Goal: Information Seeking & Learning: Learn about a topic

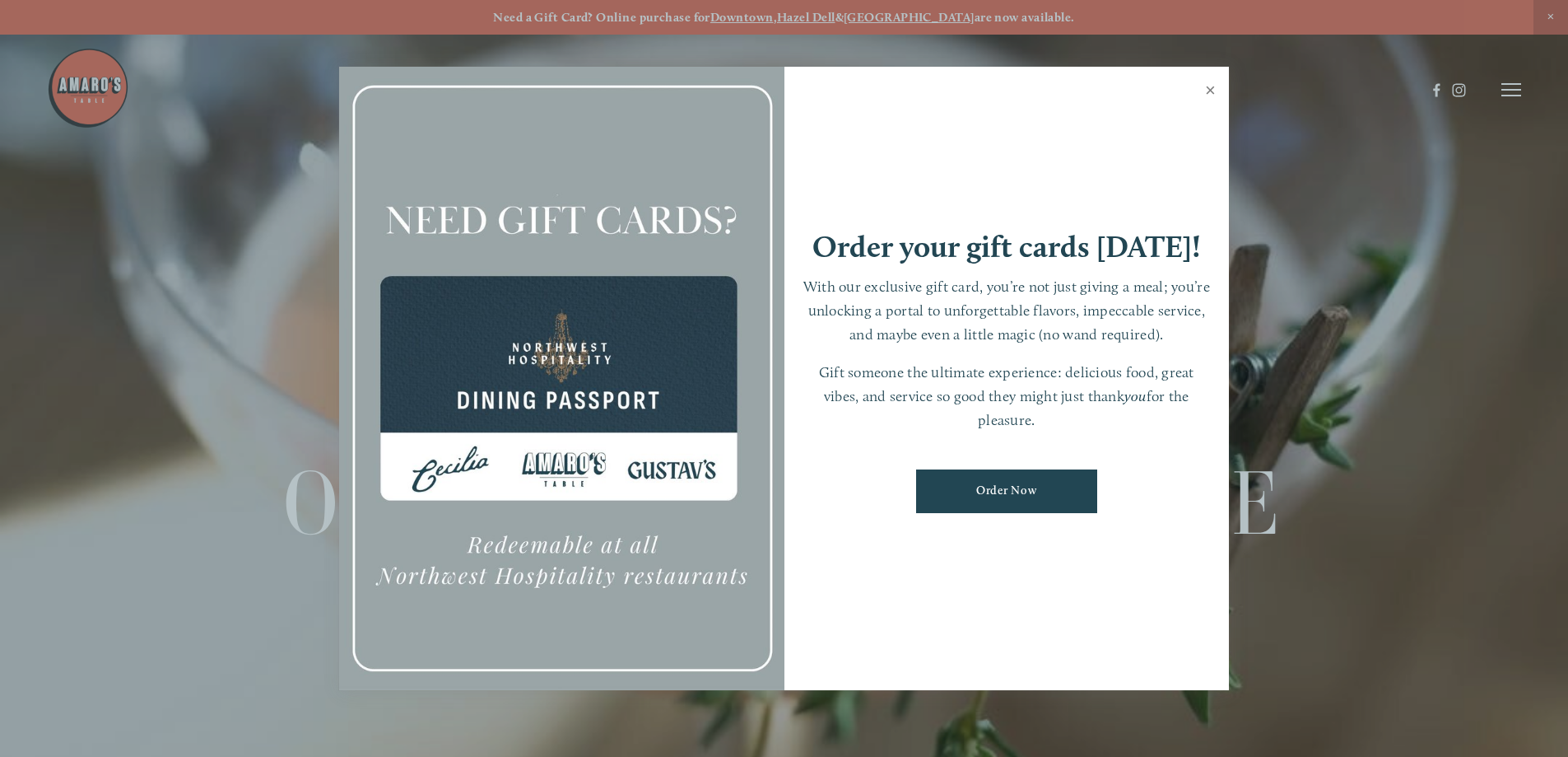
click at [1215, 87] on link "Close" at bounding box center [1210, 92] width 32 height 46
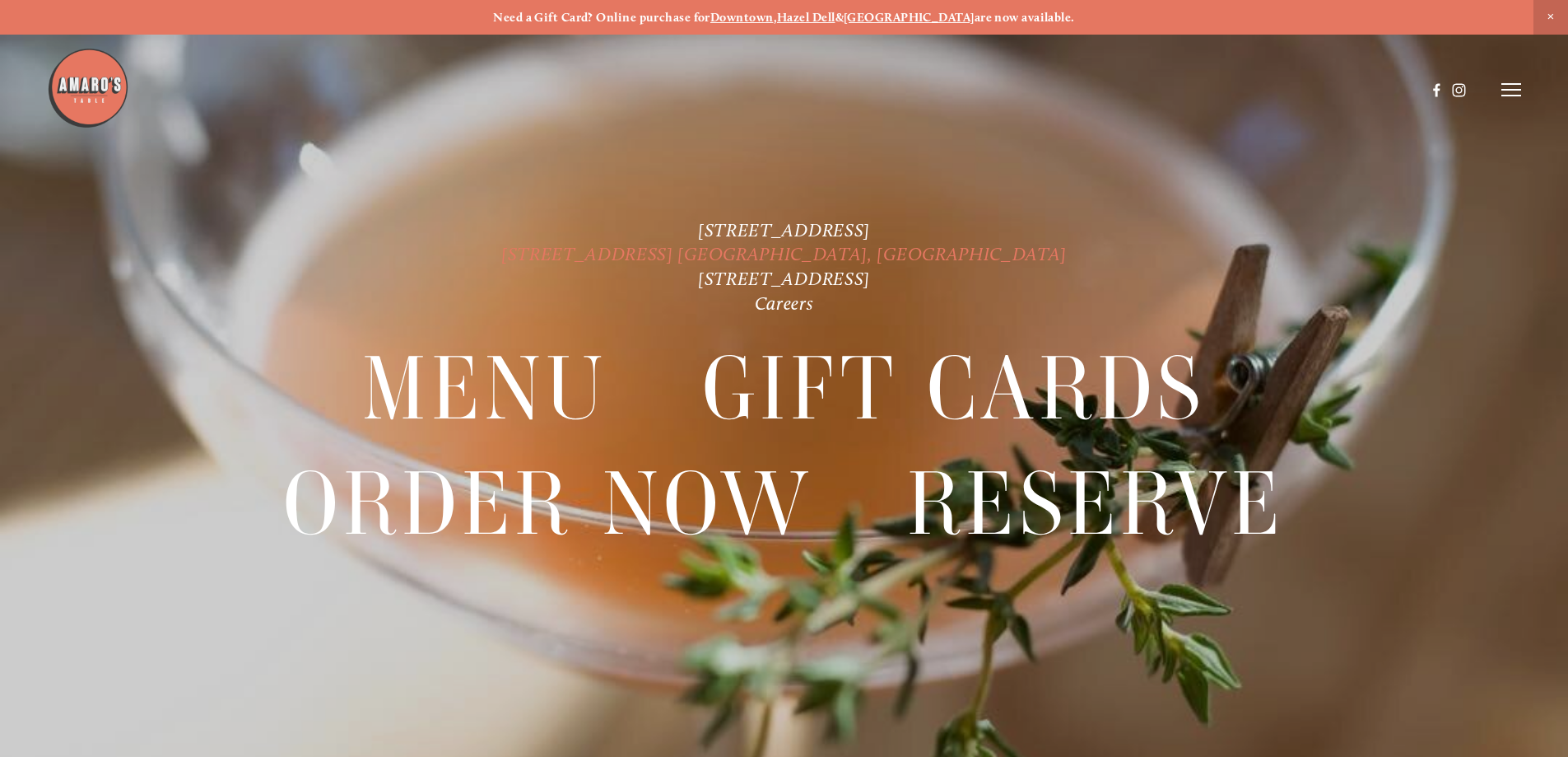
click at [688, 253] on link "[STREET_ADDRESS] [GEOGRAPHIC_DATA], [GEOGRAPHIC_DATA]" at bounding box center [783, 253] width 565 height 22
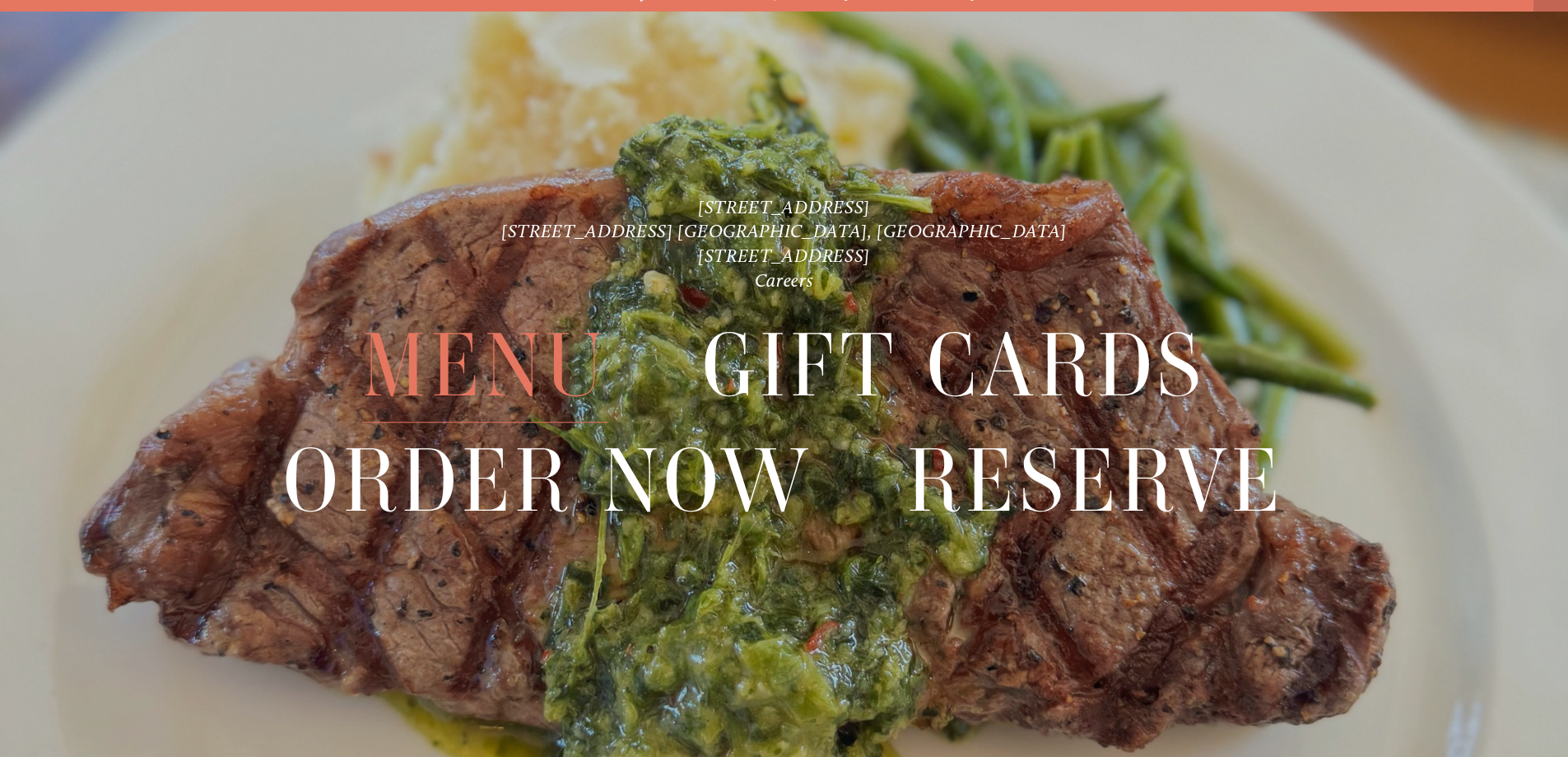
scroll to position [35, 0]
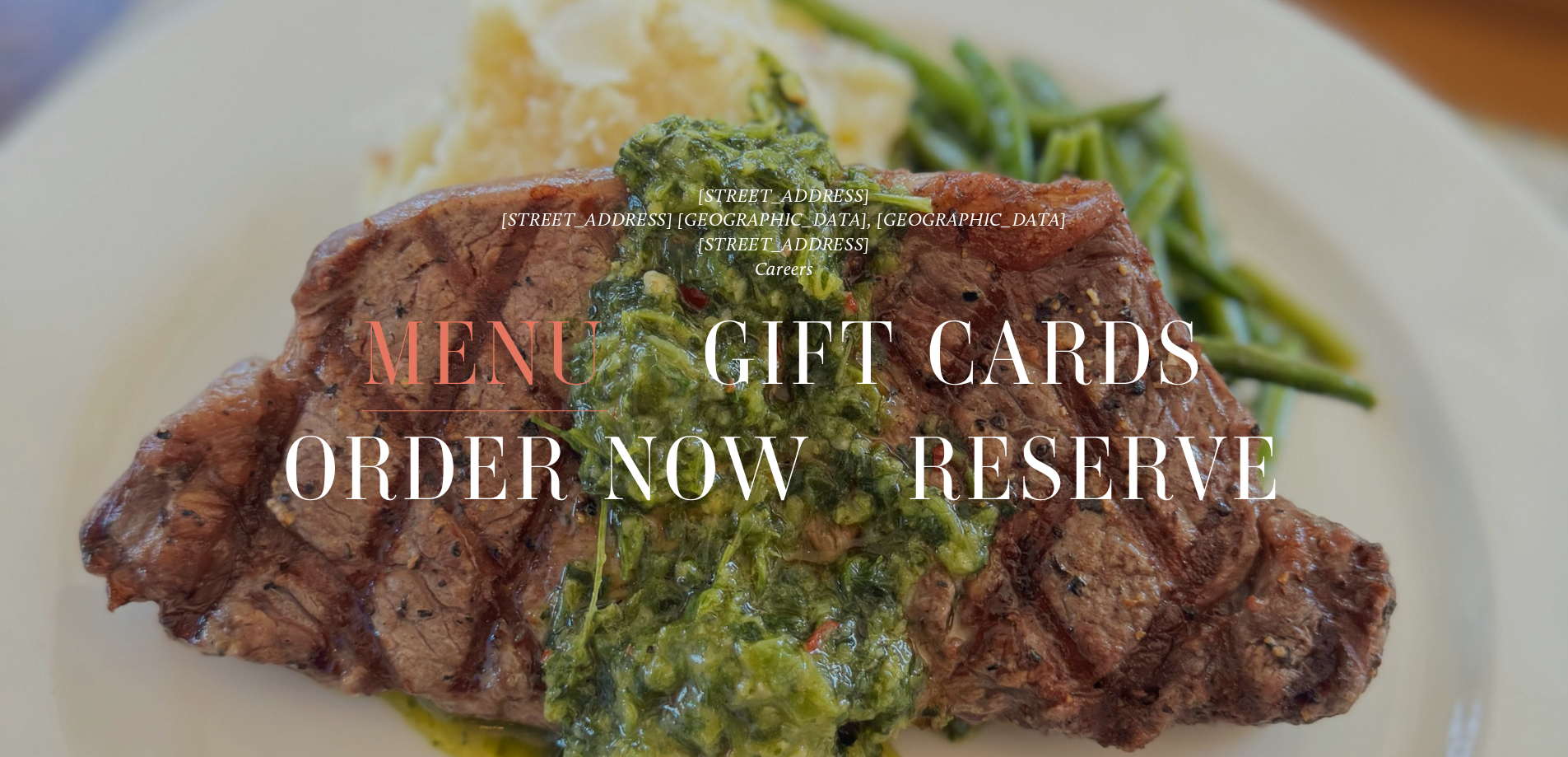
click at [491, 335] on span "Menu" at bounding box center [484, 355] width 245 height 113
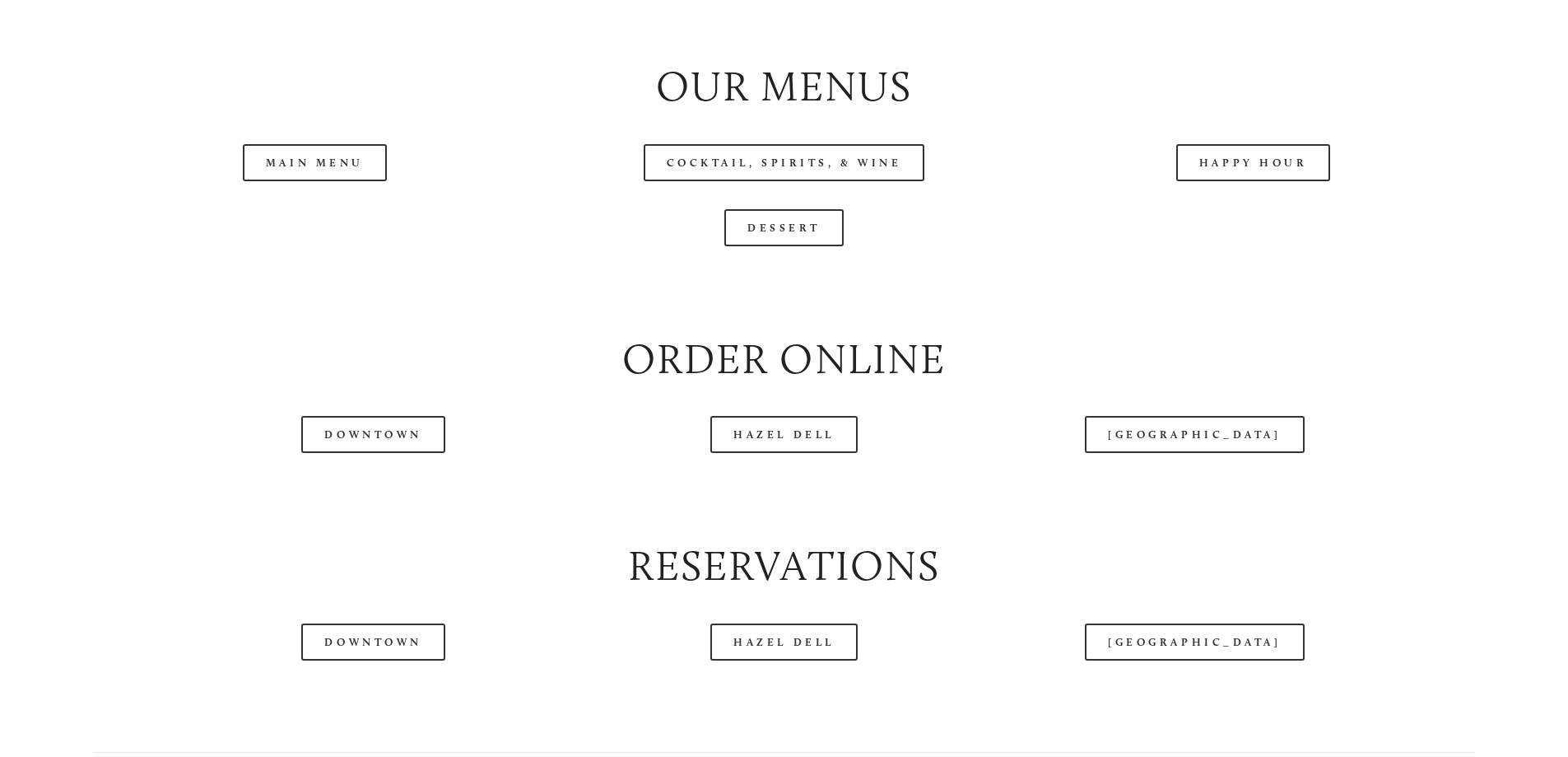
scroll to position [1894, 0]
click at [362, 181] on link "Main Menu" at bounding box center [314, 162] width 144 height 37
